Goal: Complete application form

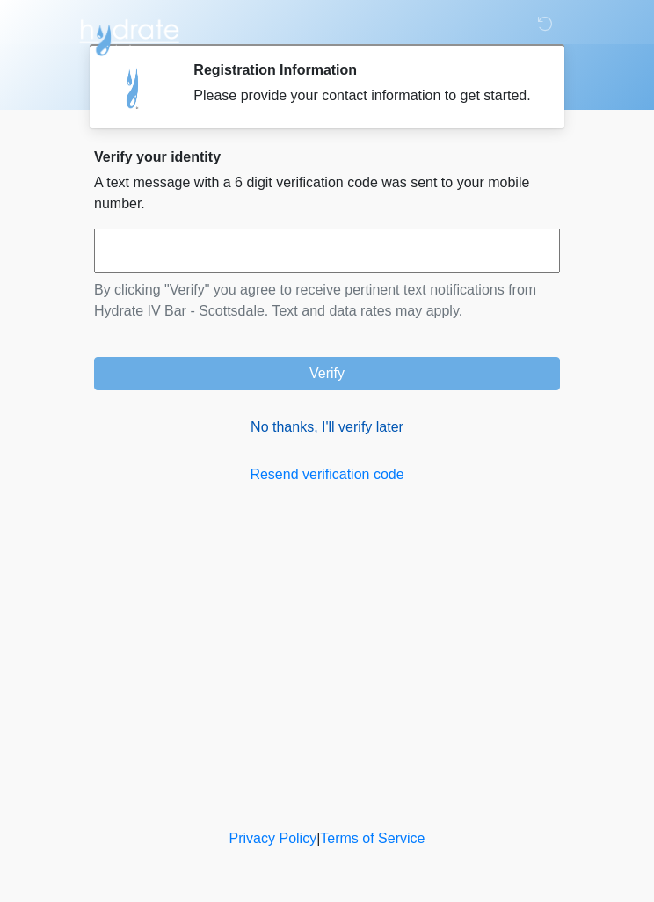
click at [361, 438] on link "No thanks, I'll verify later" at bounding box center [327, 427] width 466 height 21
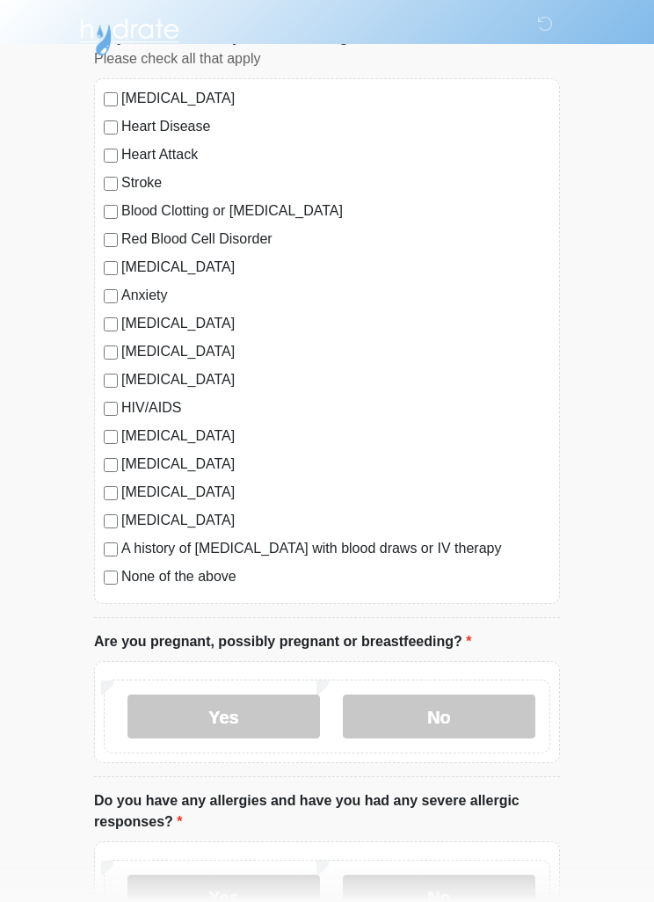
scroll to position [247, 0]
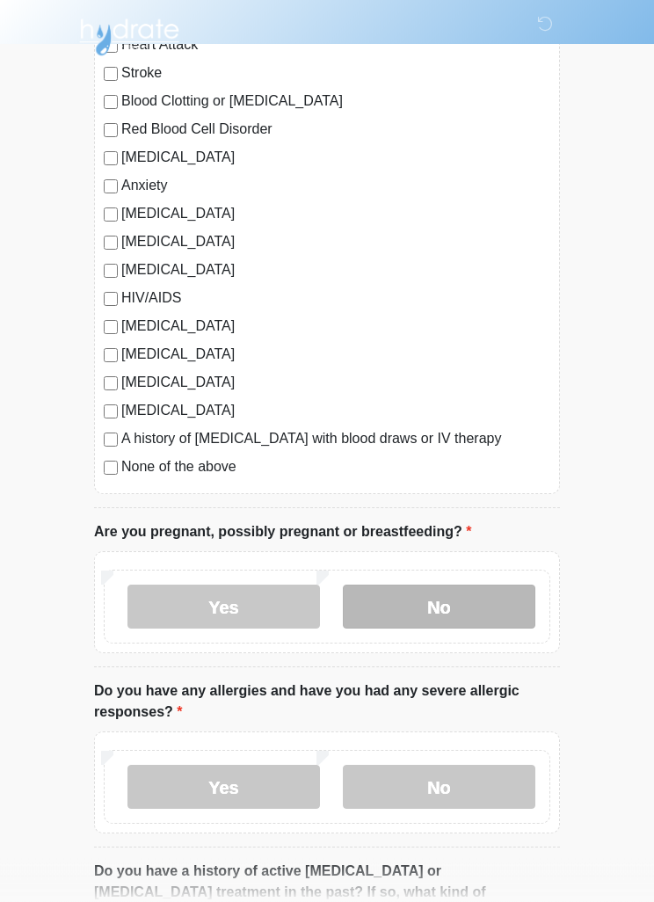
click at [472, 607] on label "No" at bounding box center [439, 608] width 193 height 44
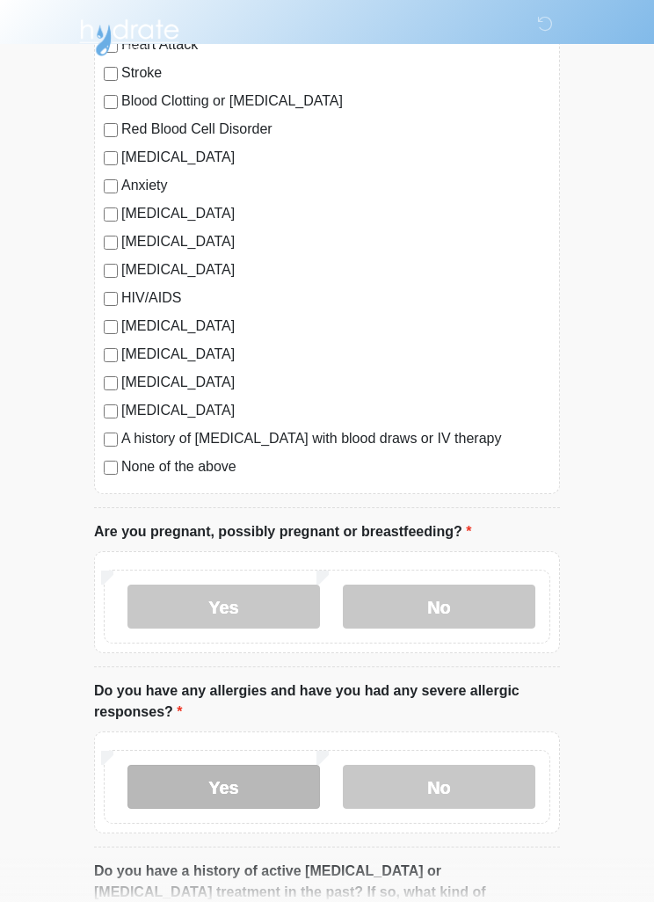
click at [194, 787] on label "Yes" at bounding box center [224, 787] width 193 height 44
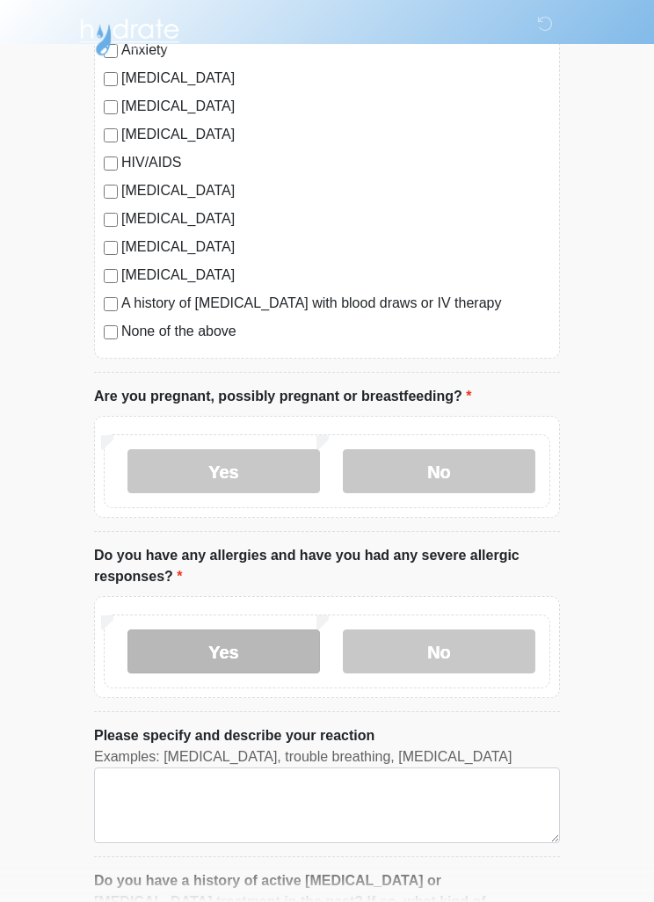
scroll to position [385, 0]
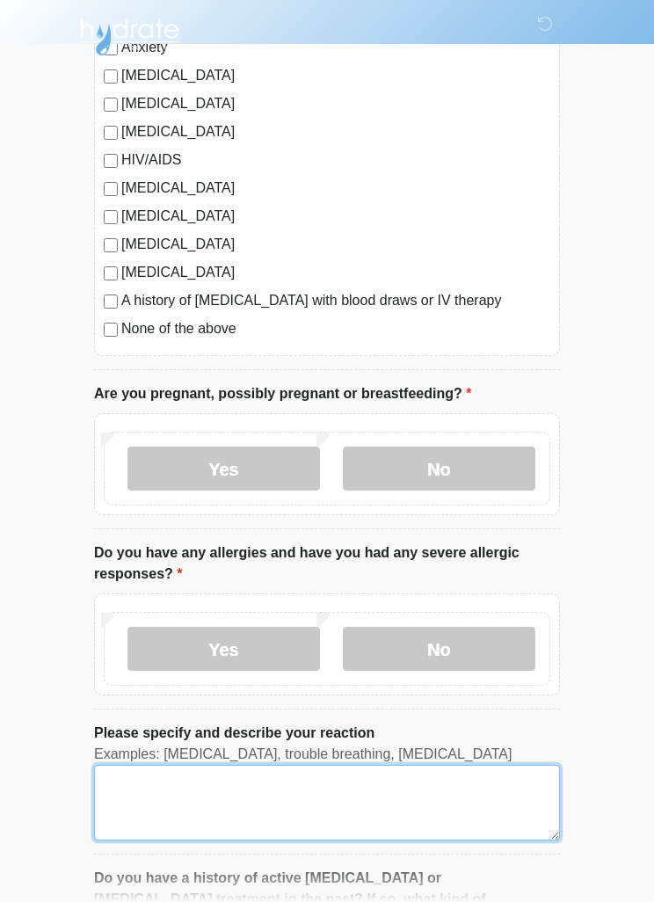
click at [450, 804] on textarea "Please specify and describe your reaction" at bounding box center [327, 804] width 466 height 76
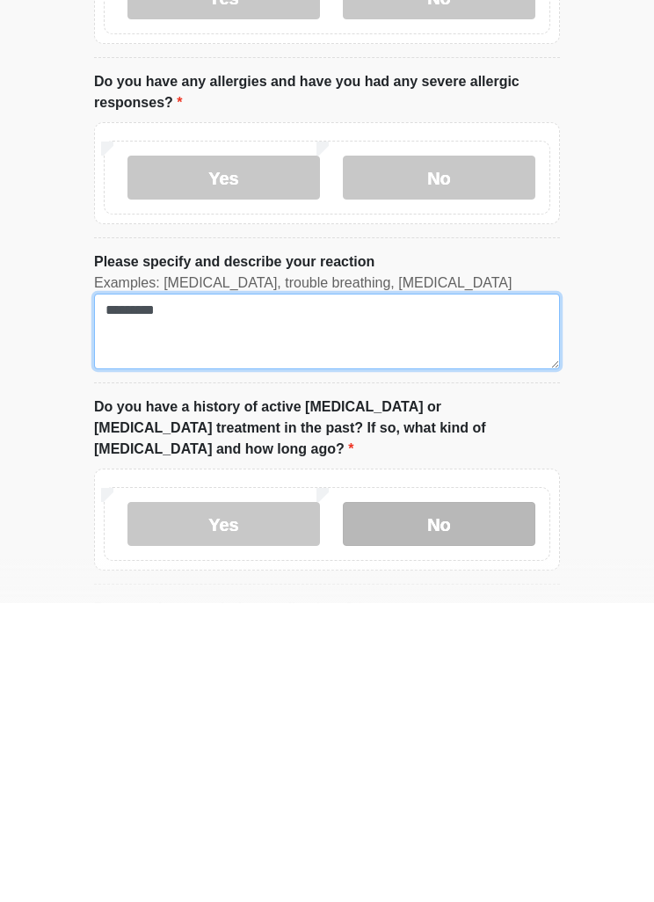
type textarea "*********"
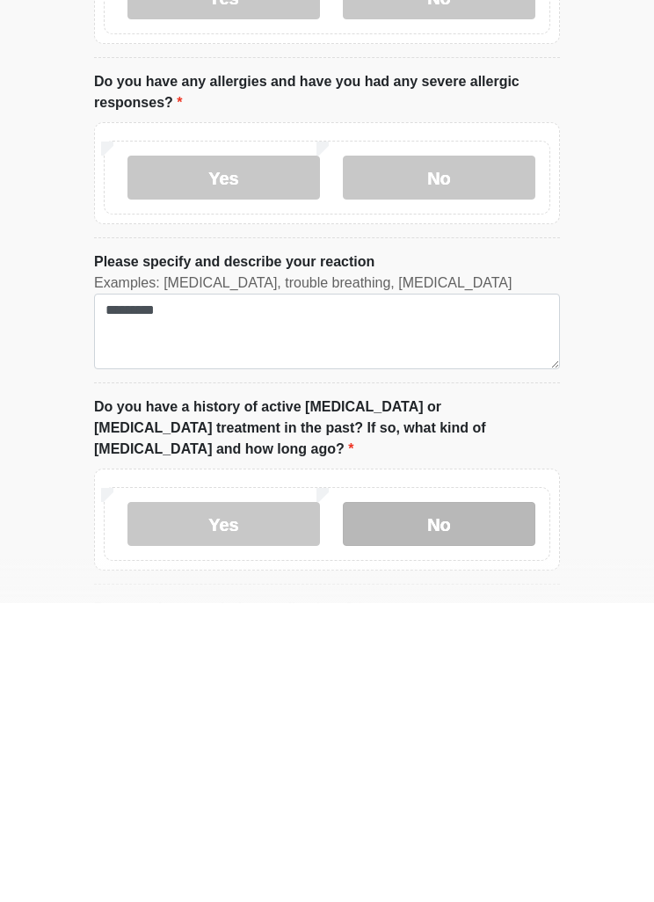
click at [471, 801] on label "No" at bounding box center [439, 823] width 193 height 44
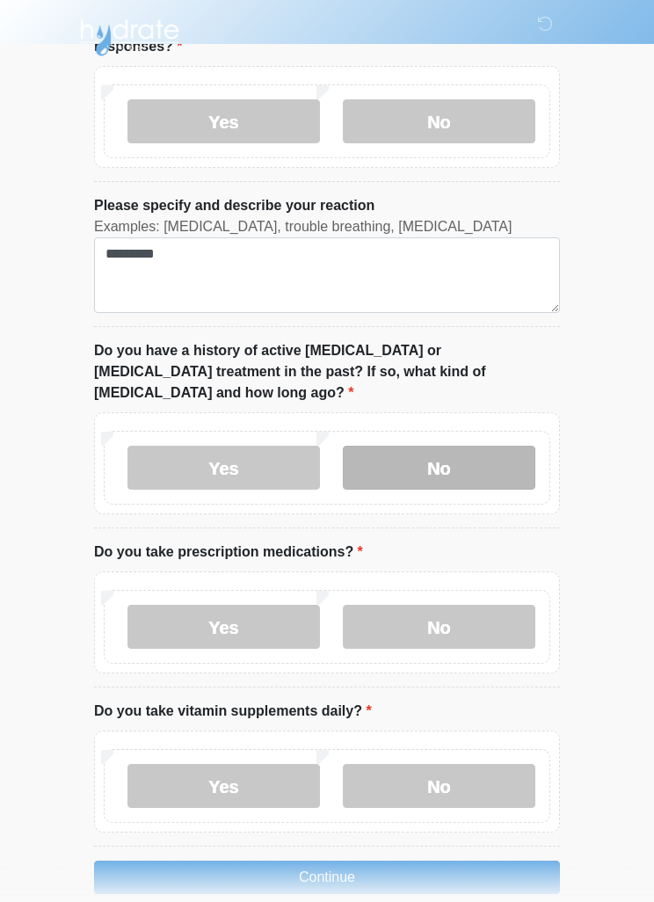
scroll to position [921, 0]
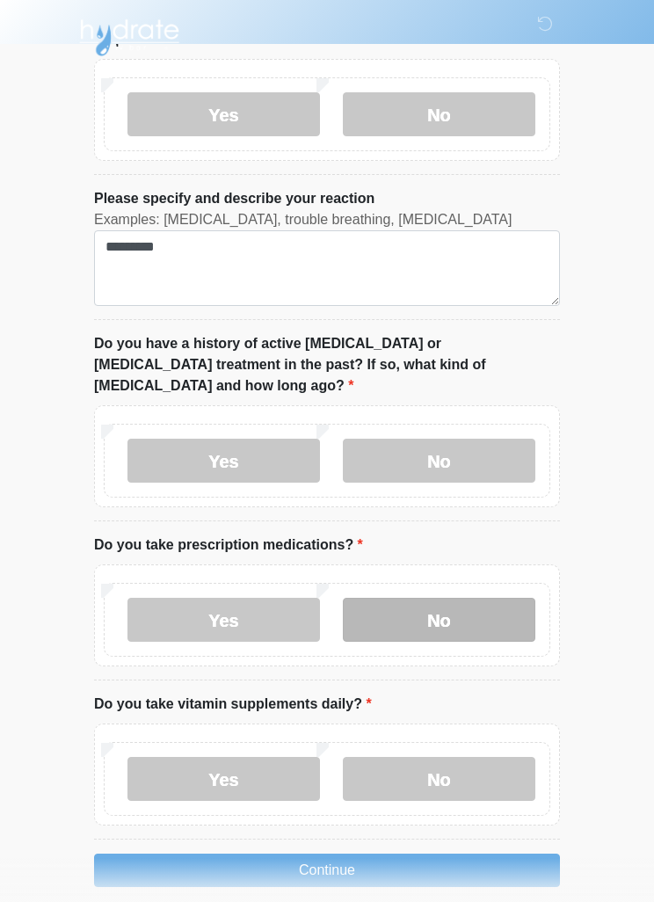
click at [481, 598] on label "No" at bounding box center [439, 620] width 193 height 44
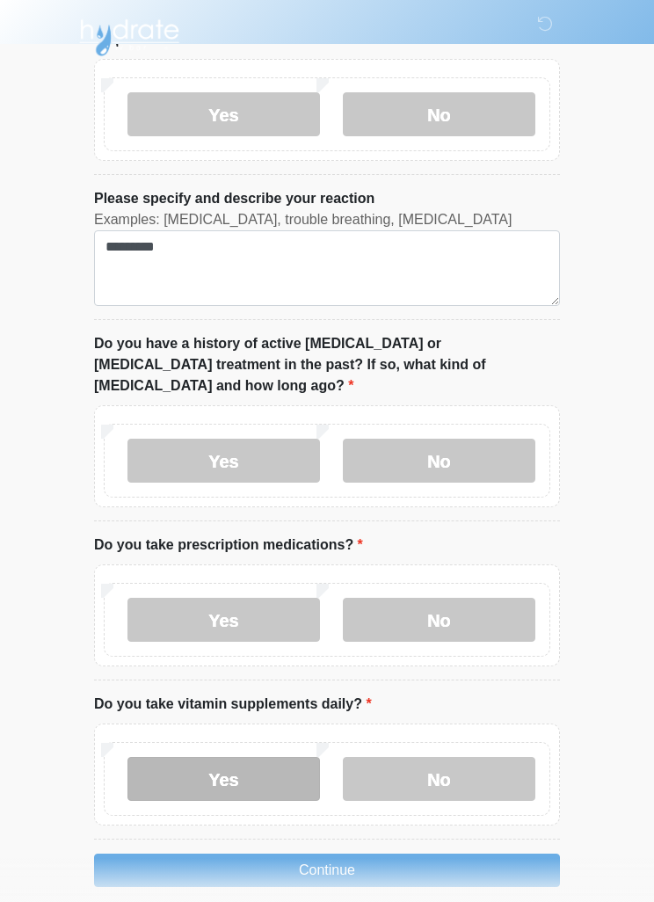
click at [254, 757] on label "Yes" at bounding box center [224, 779] width 193 height 44
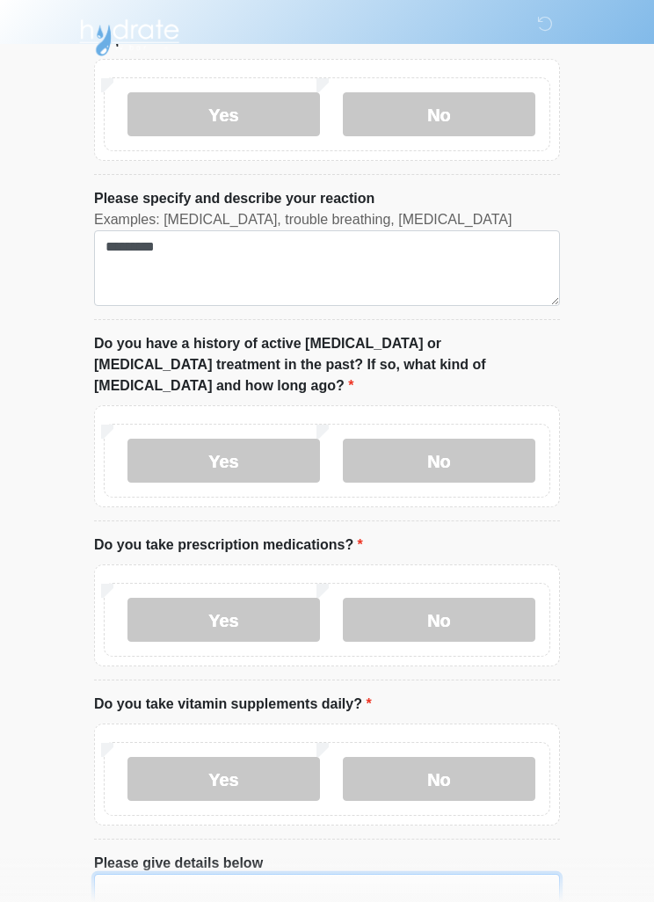
click at [417, 886] on textarea "Please give details below" at bounding box center [327, 912] width 466 height 76
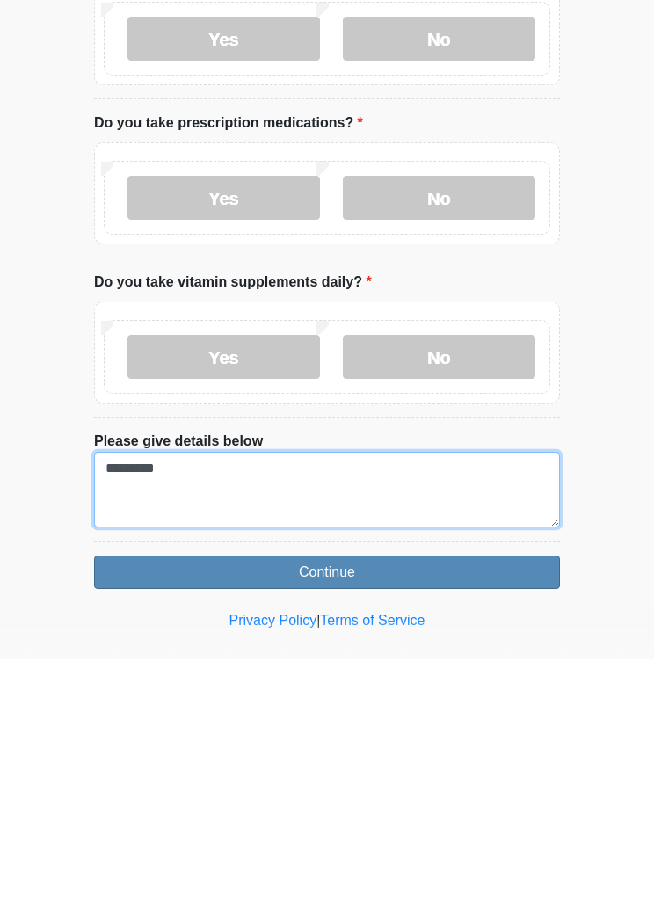
type textarea "*********"
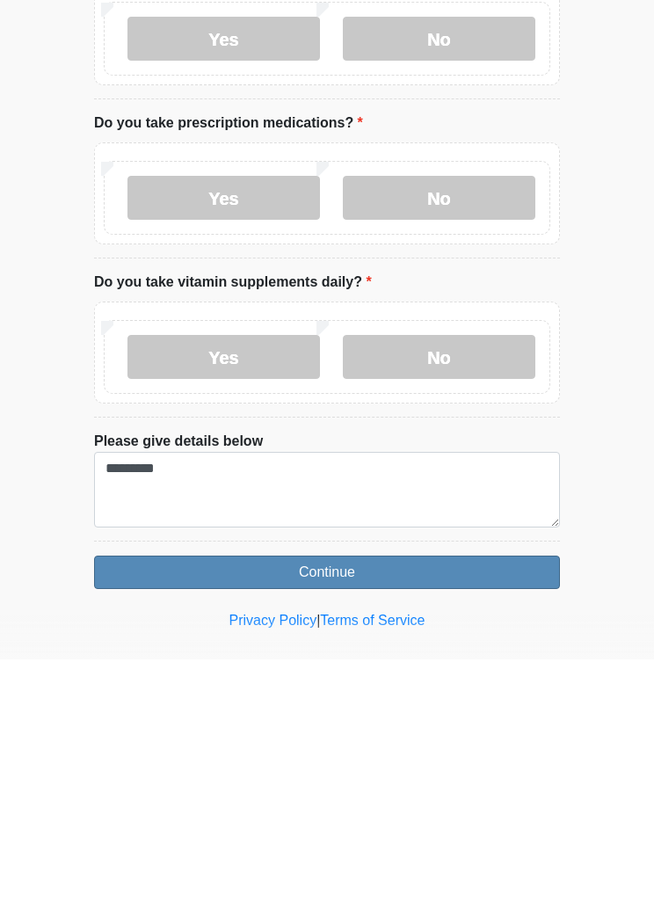
click at [445, 799] on button "Continue" at bounding box center [327, 815] width 466 height 33
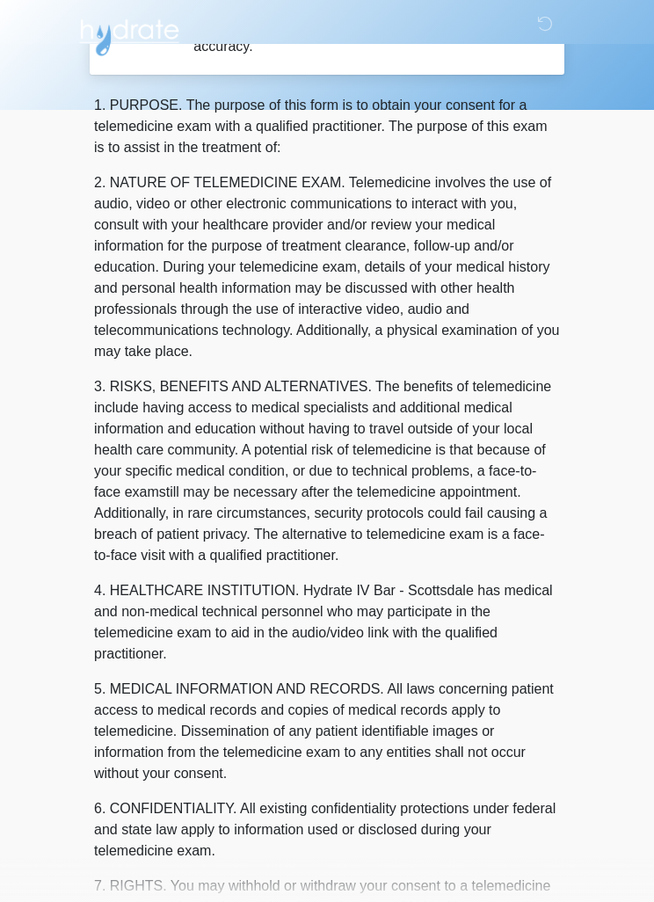
scroll to position [0, 0]
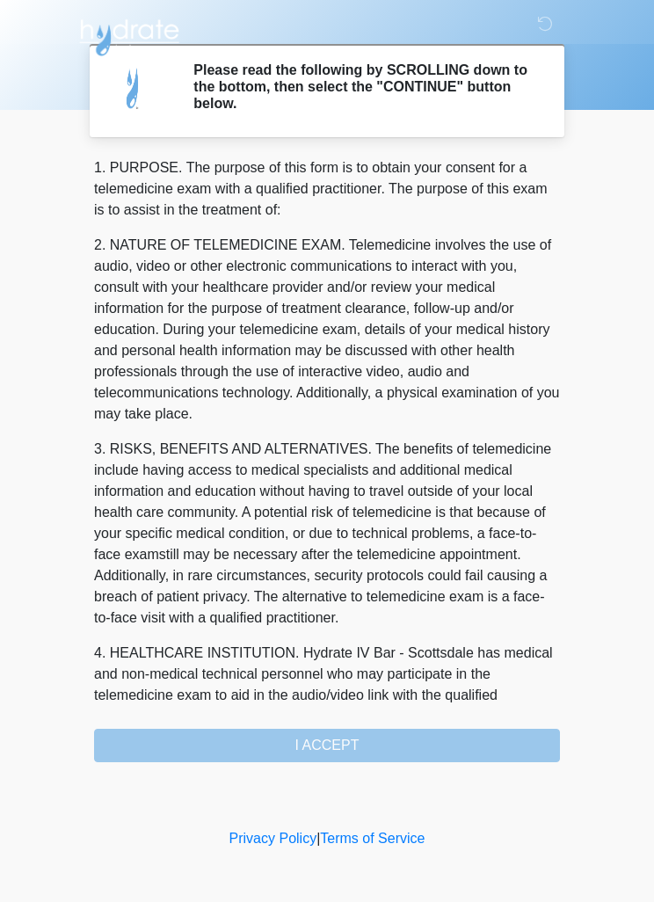
click at [411, 748] on div "1. PURPOSE. The purpose of this form is to obtain your consent for a telemedici…" at bounding box center [327, 459] width 466 height 605
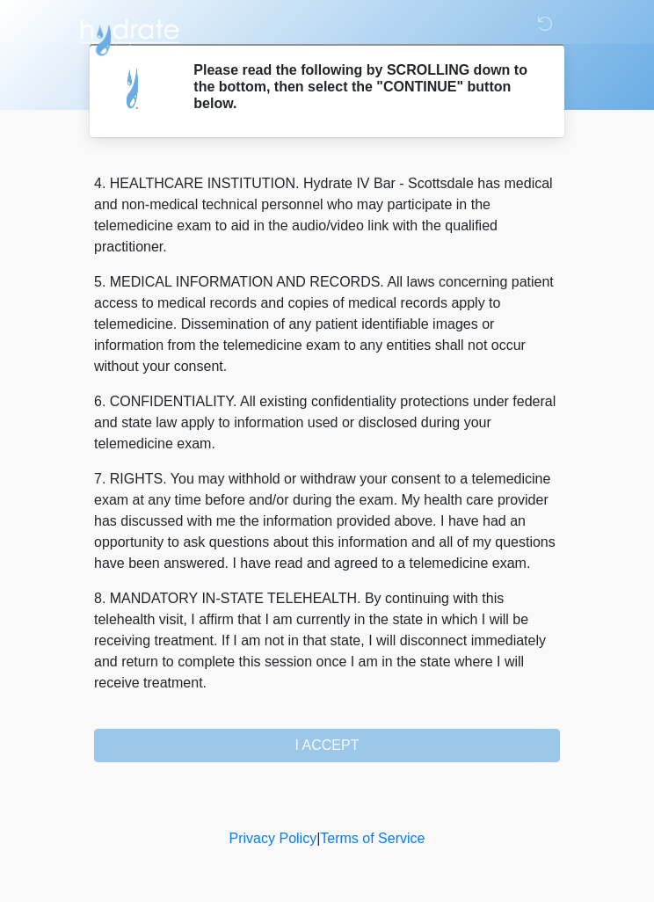
scroll to position [491, 0]
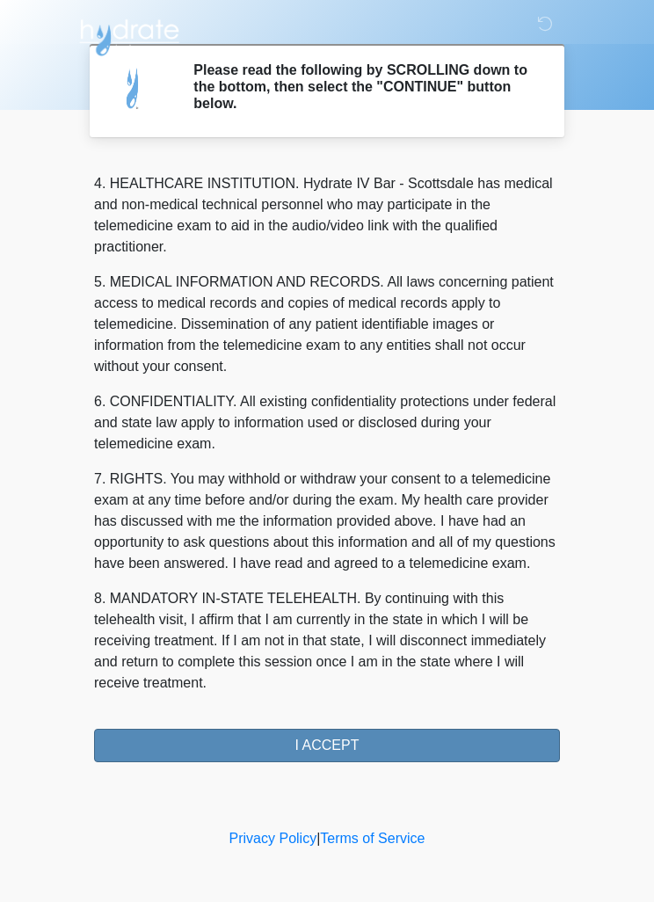
click at [391, 741] on button "I ACCEPT" at bounding box center [327, 745] width 466 height 33
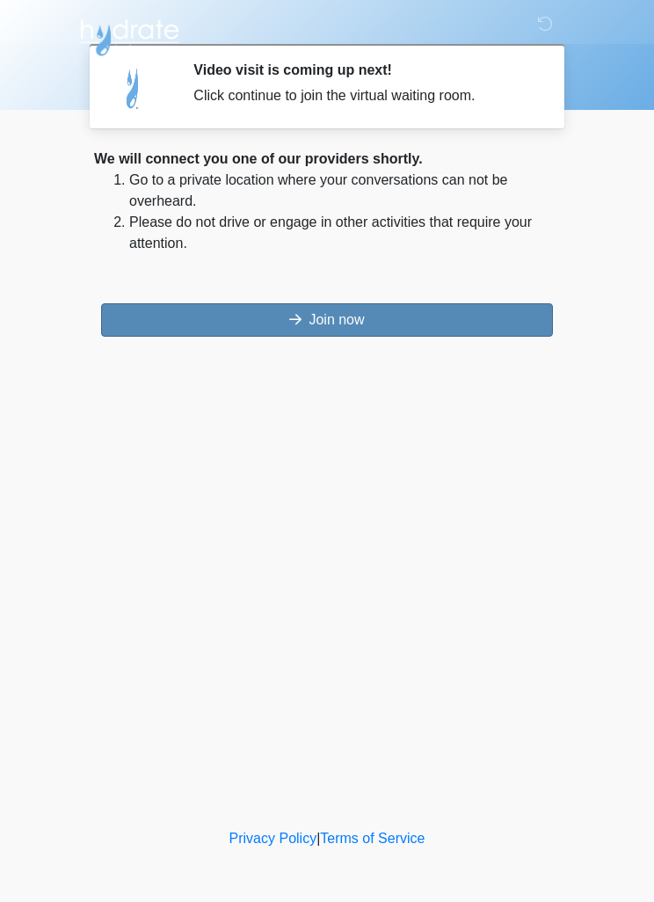
click at [444, 315] on button "Join now" at bounding box center [327, 319] width 452 height 33
